Goal: Task Accomplishment & Management: Manage account settings

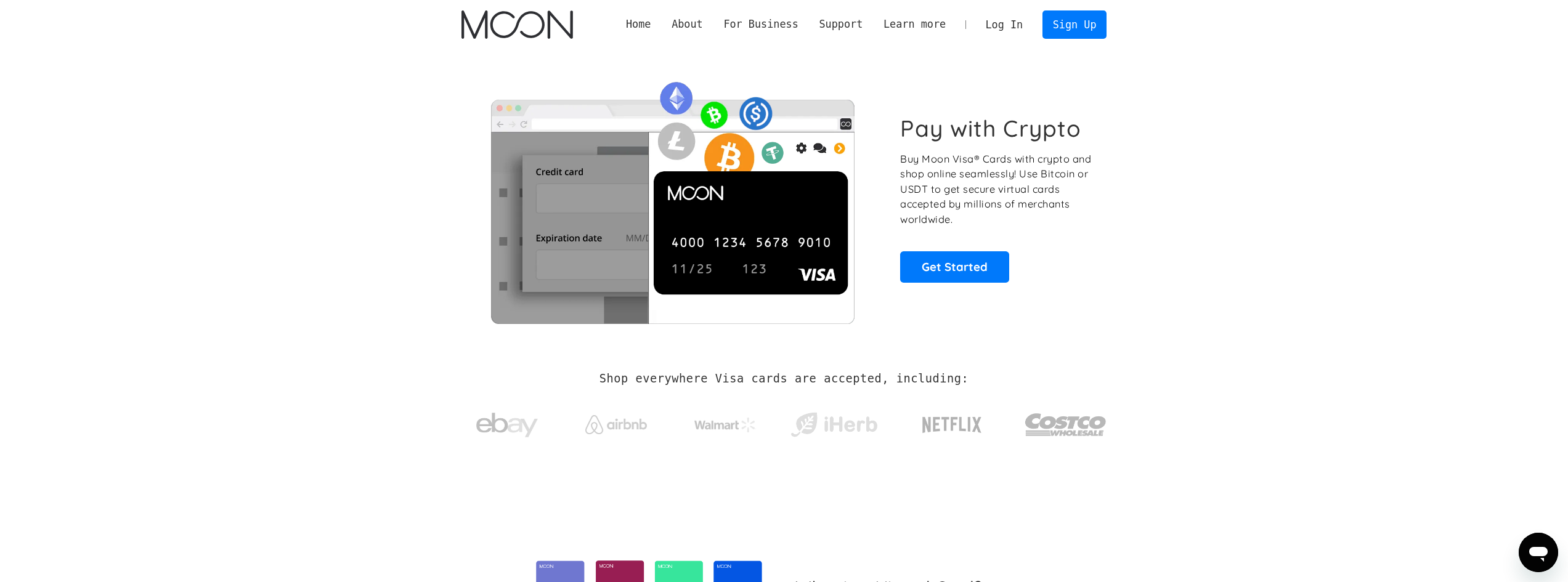
click at [1015, 25] on link "Log In" at bounding box center [1003, 25] width 58 height 27
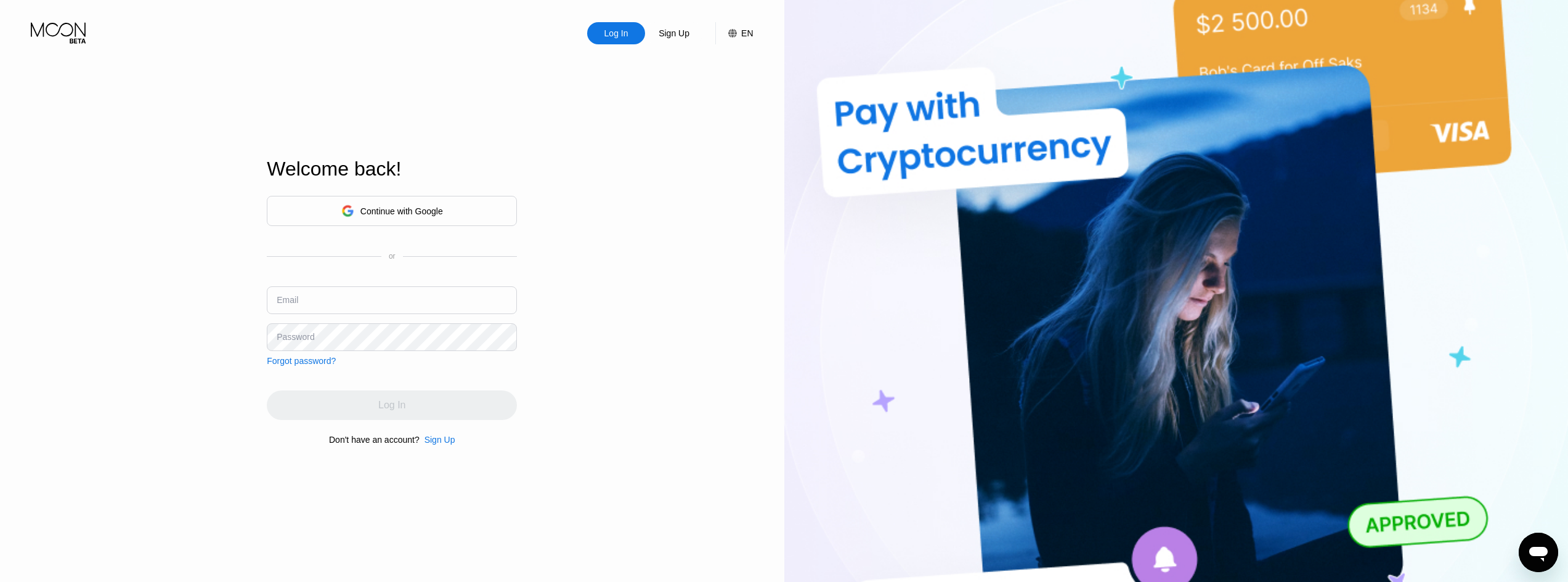
click at [296, 304] on div "Email" at bounding box center [287, 300] width 21 height 10
click at [309, 299] on input "text" at bounding box center [391, 301] width 250 height 28
click at [632, 144] on div "Log In Sign Up EN Language Select an item Save Welcome back! Continue with Goog…" at bounding box center [392, 320] width 784 height 641
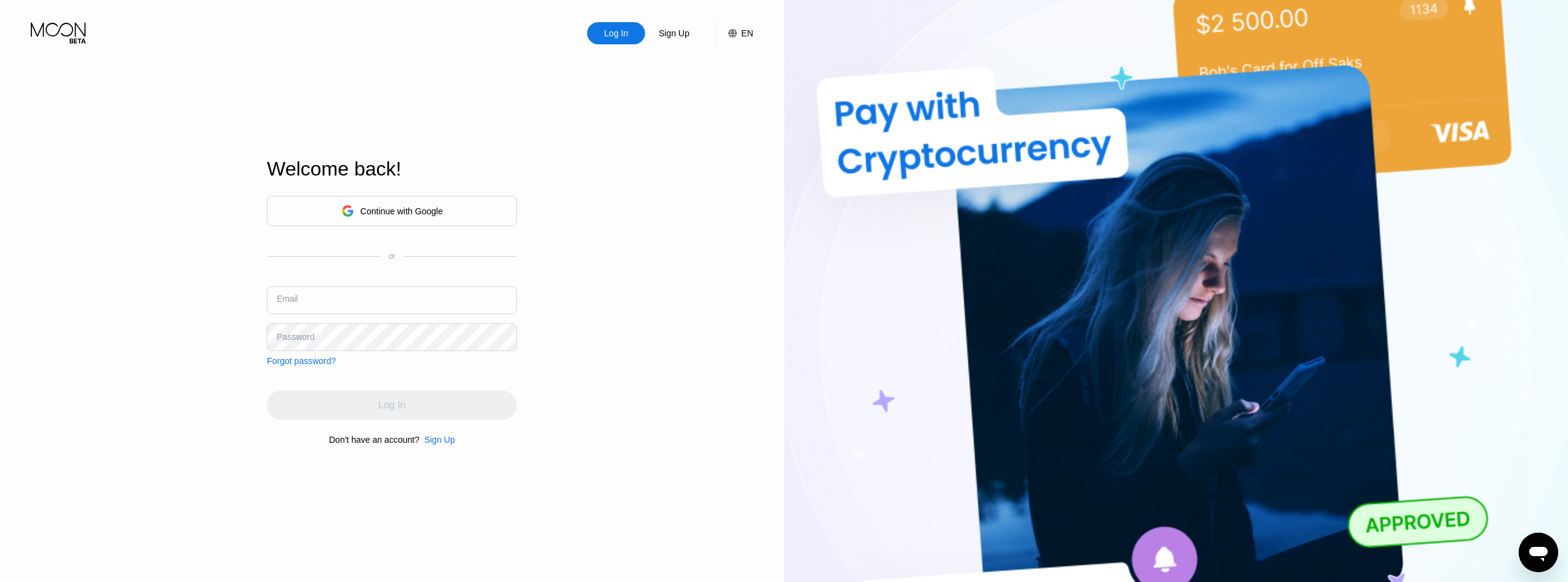
click at [306, 304] on input "text" at bounding box center [391, 301] width 250 height 28
click at [74, 28] on icon at bounding box center [60, 33] width 57 height 21
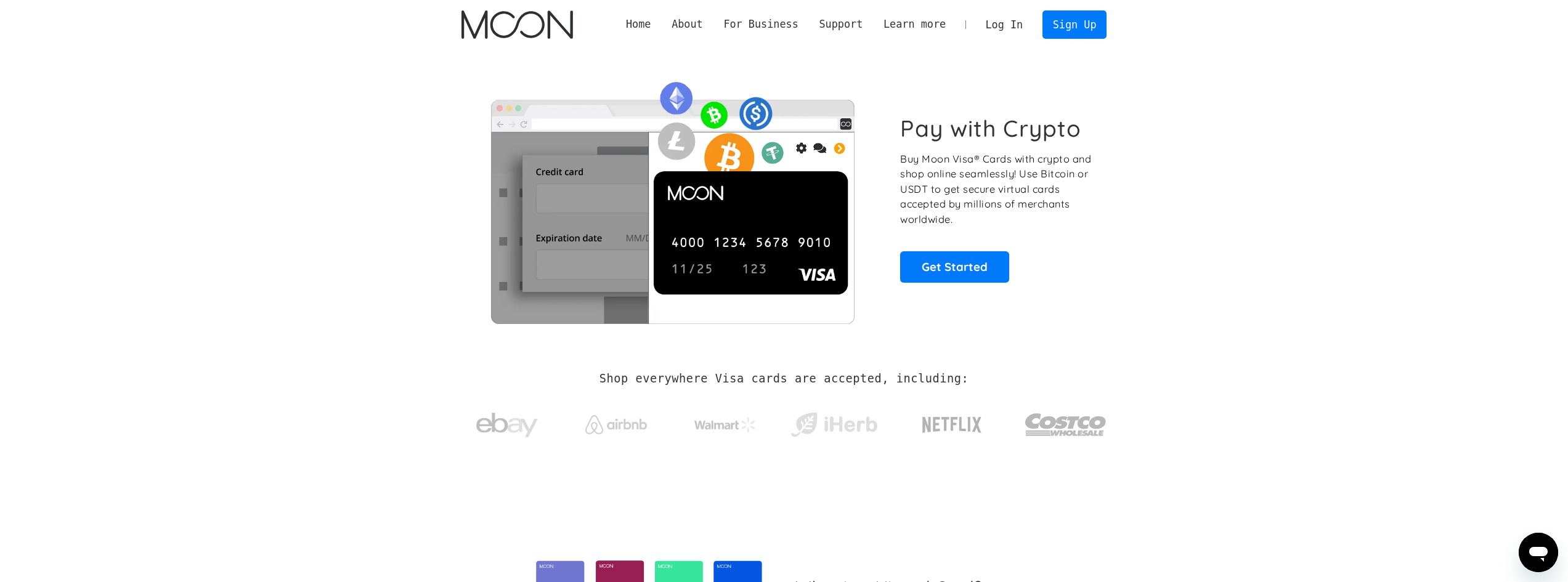
click at [1010, 23] on link "Log In" at bounding box center [1003, 25] width 58 height 27
click at [1012, 26] on link "Log In" at bounding box center [1003, 25] width 58 height 27
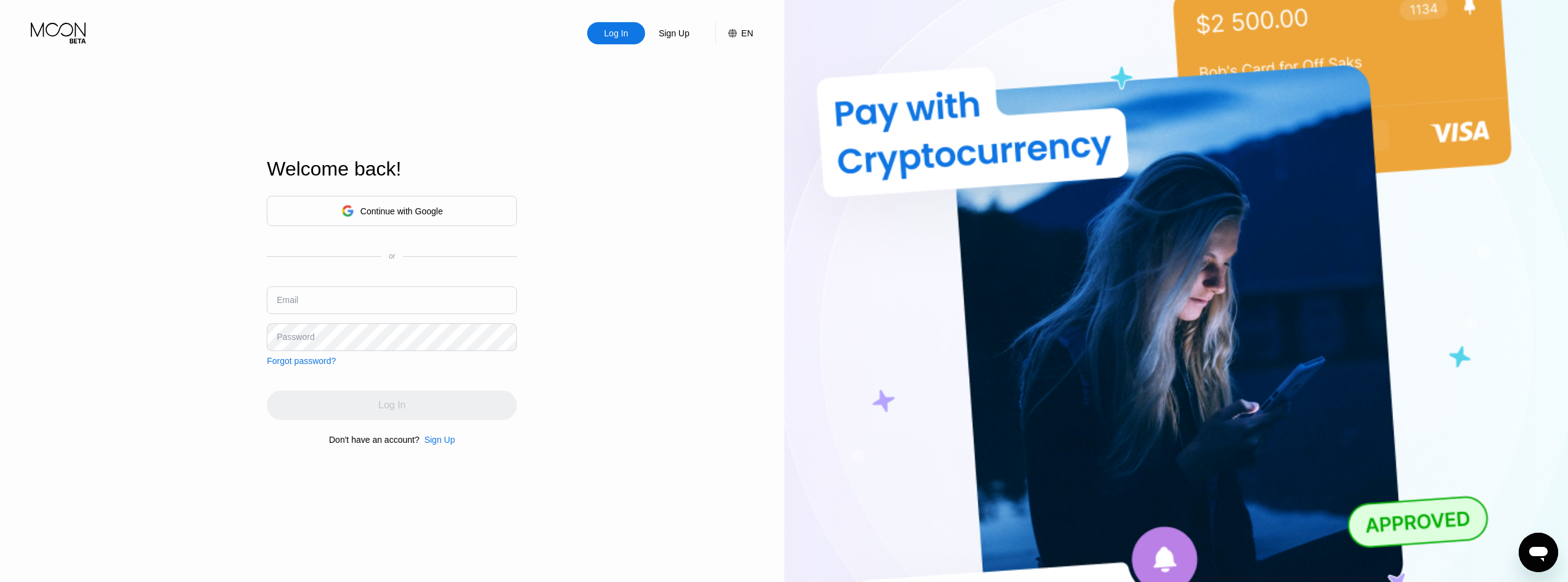
click at [311, 310] on input "text" at bounding box center [391, 301] width 250 height 28
click at [309, 360] on div "Forgot password?" at bounding box center [301, 361] width 69 height 10
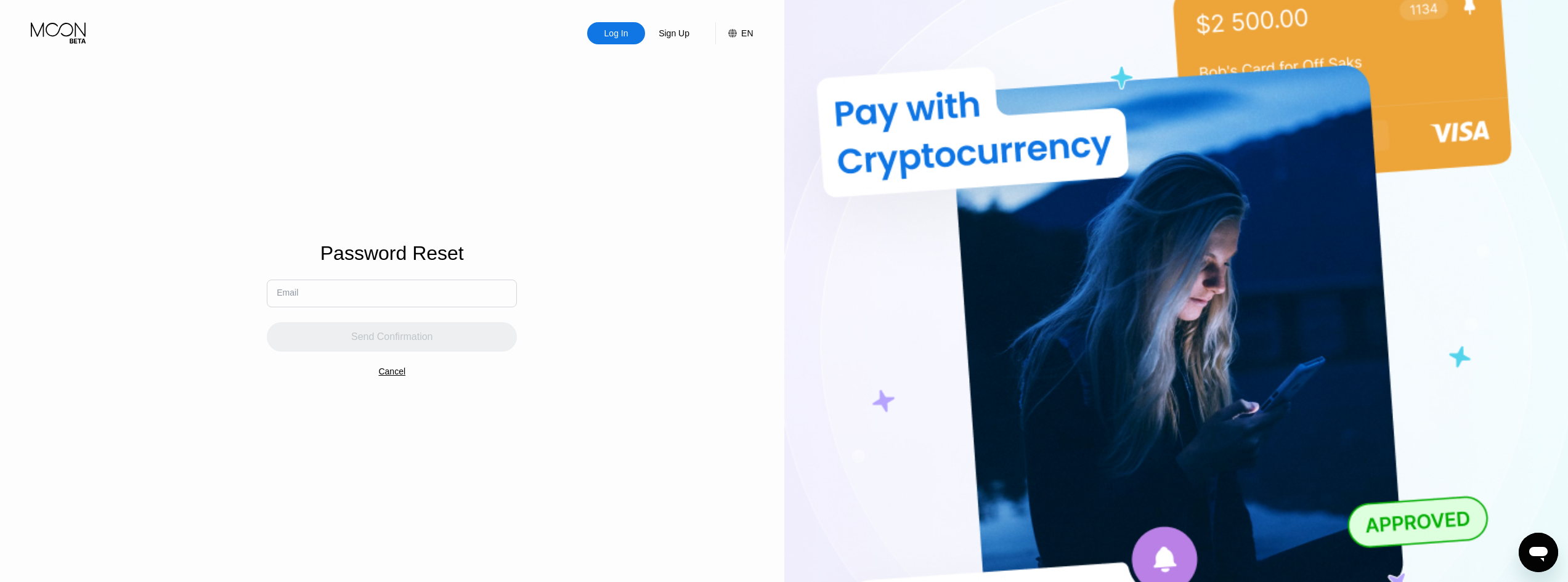
click at [324, 302] on input "text" at bounding box center [391, 293] width 250 height 28
click at [365, 287] on input "text" at bounding box center [391, 293] width 250 height 28
type input "au"
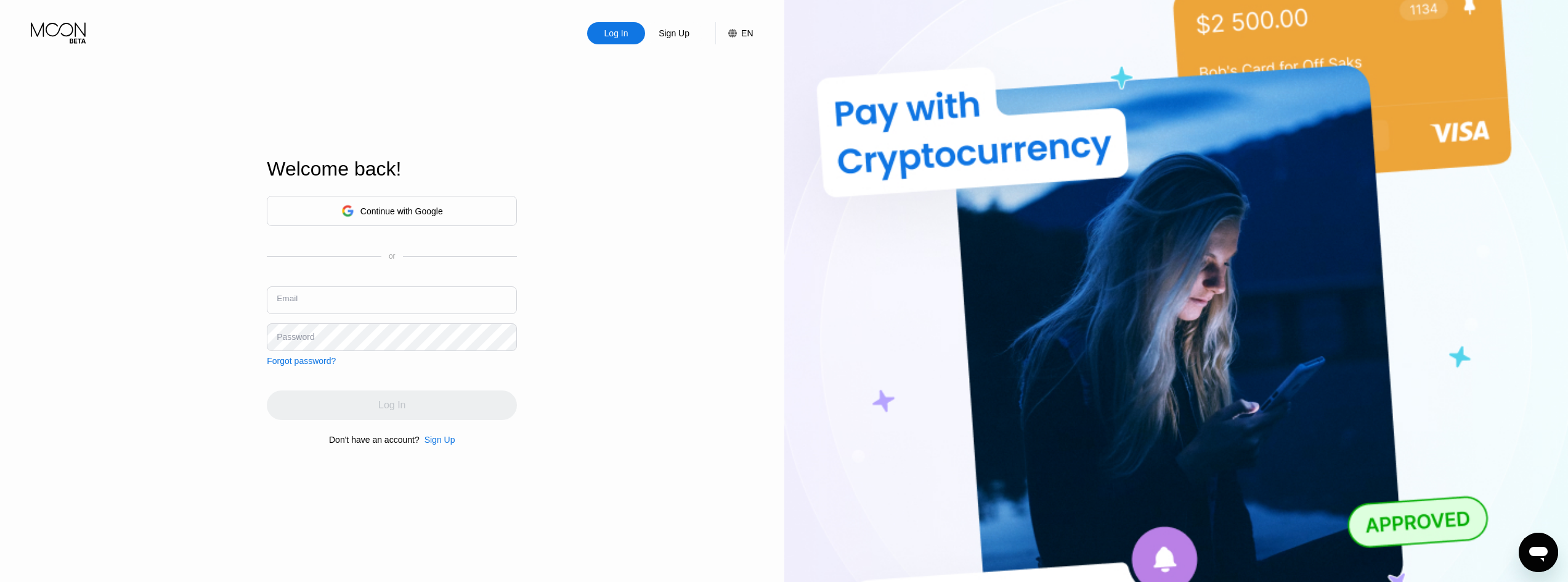
click at [412, 289] on input "text" at bounding box center [391, 301] width 250 height 28
type input "[EMAIL_ADDRESS][DOMAIN_NAME]"
click at [425, 405] on div "Log In" at bounding box center [391, 405] width 250 height 29
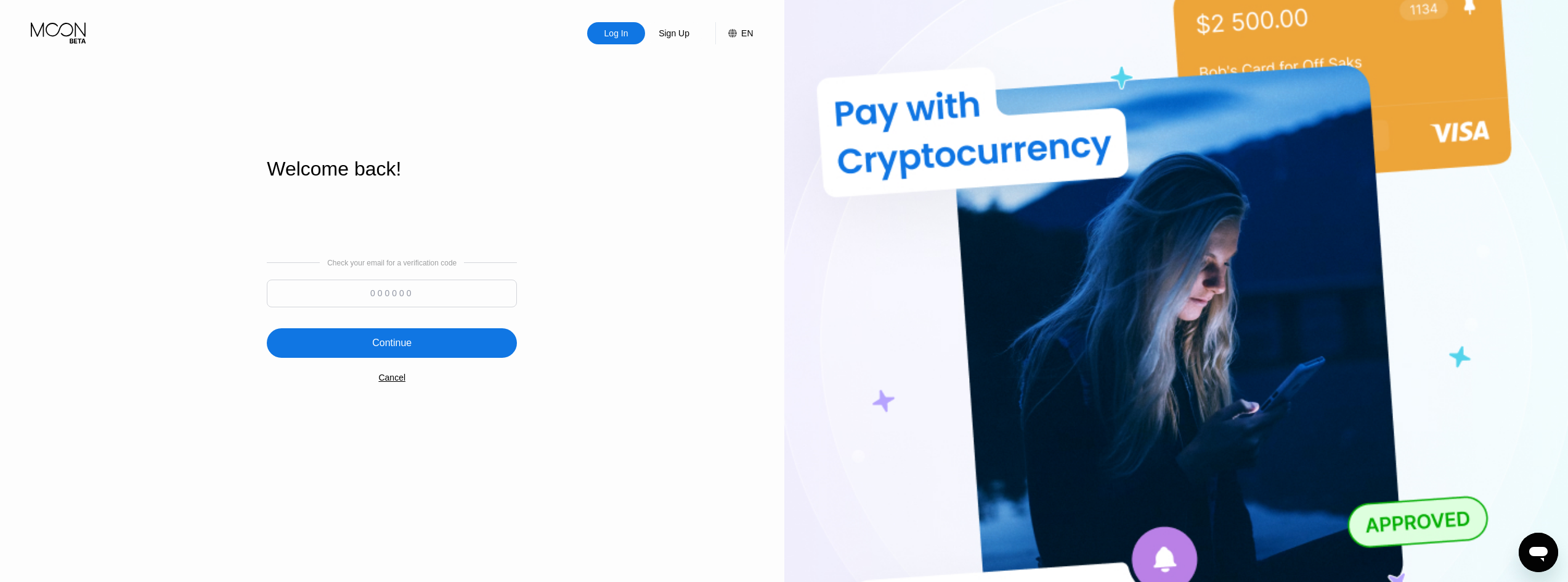
paste input "532017"
type input "532017"
click at [434, 332] on div "Continue" at bounding box center [391, 343] width 250 height 29
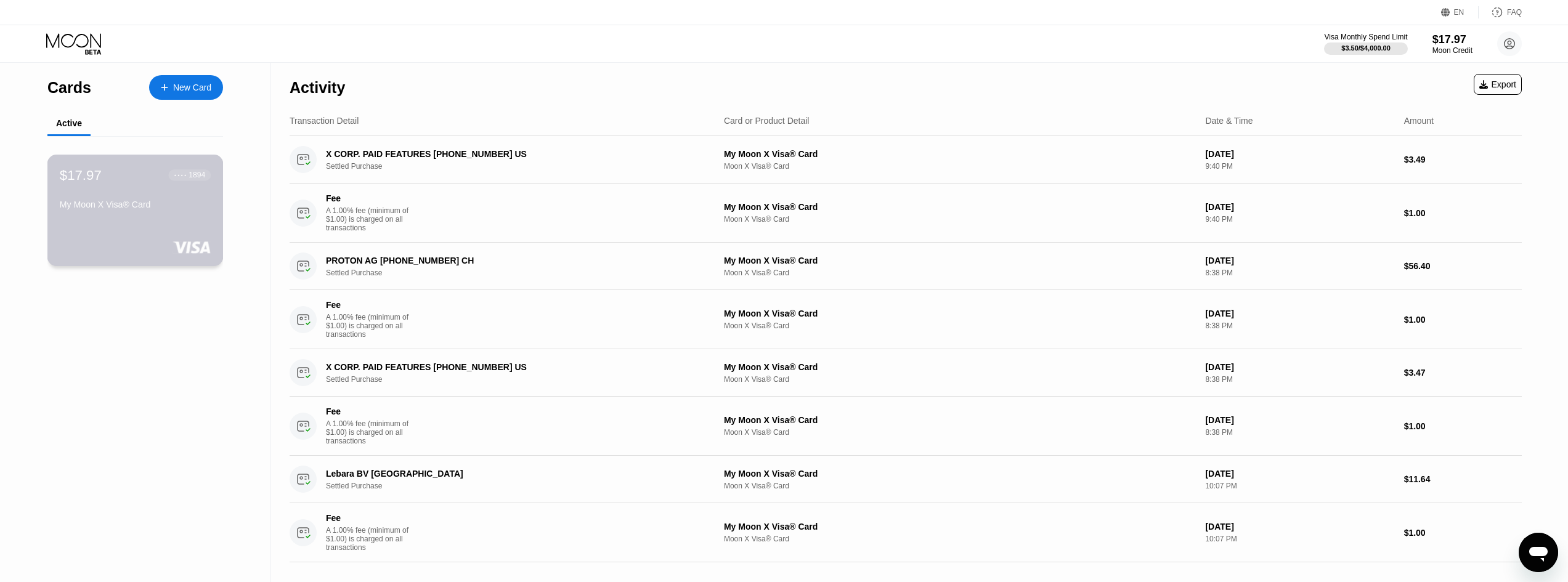
click at [143, 209] on div "My Moon X Visa® Card" at bounding box center [135, 204] width 151 height 10
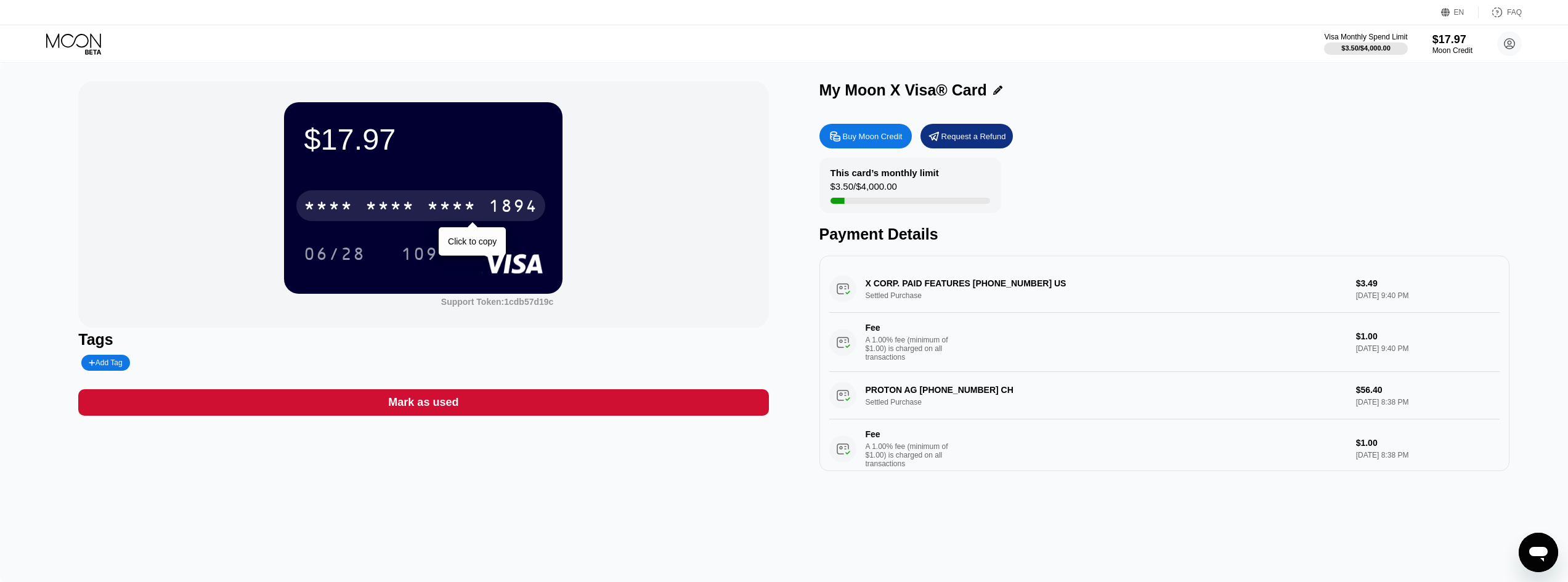
click at [437, 216] on div "* * * *" at bounding box center [451, 208] width 49 height 20
click at [415, 203] on div "[CREDIT_CARD_NUMBER]" at bounding box center [421, 206] width 249 height 31
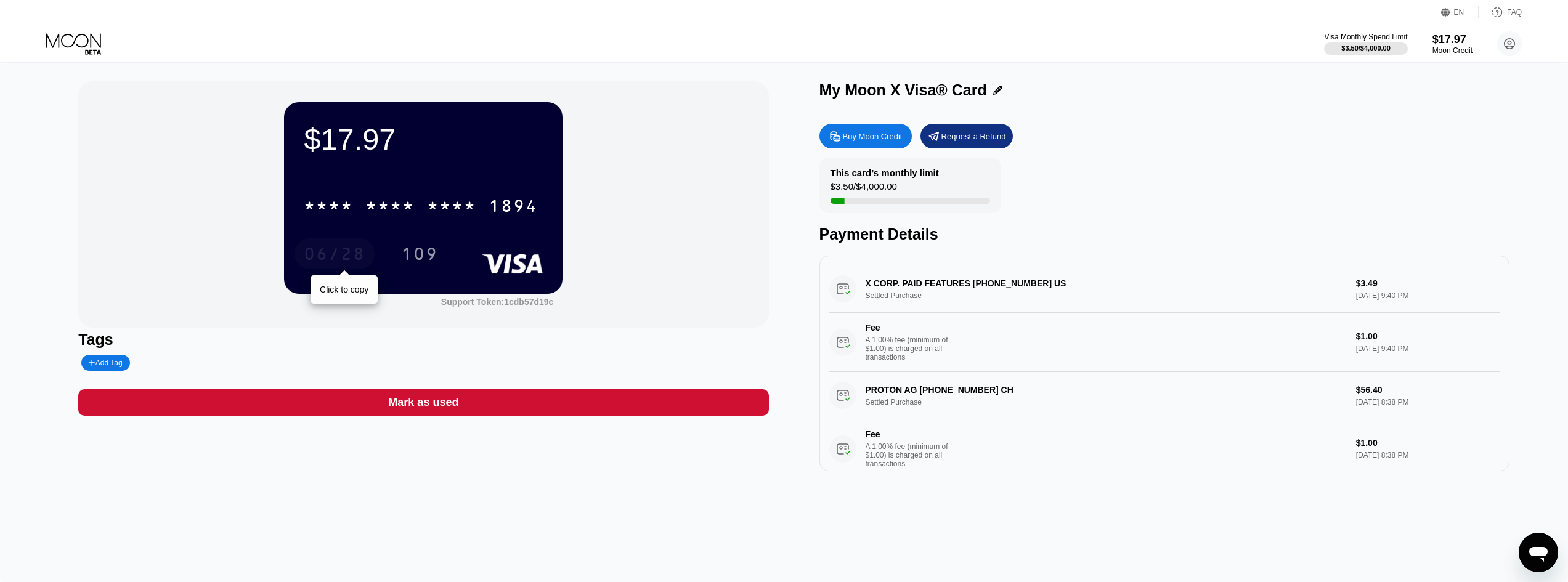
click at [340, 250] on div "06/28" at bounding box center [334, 256] width 61 height 20
click at [447, 260] on div "109" at bounding box center [419, 254] width 56 height 31
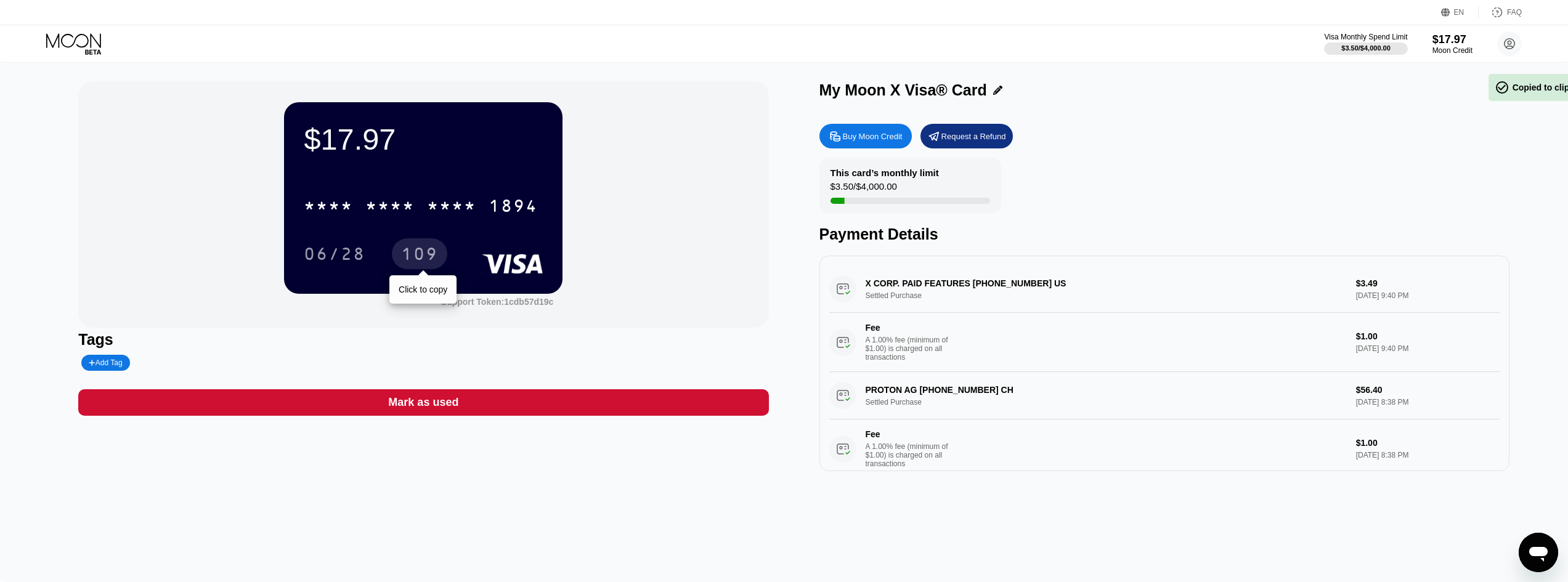
click at [427, 252] on div "109" at bounding box center [419, 256] width 37 height 20
